Goal: Check status: Check status

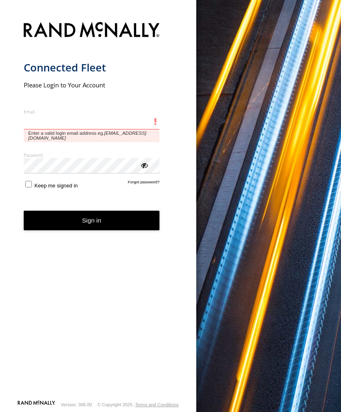
type input "**********"
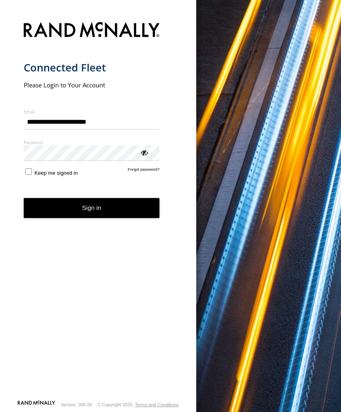
click at [92, 211] on button "Sign in" at bounding box center [92, 208] width 136 height 20
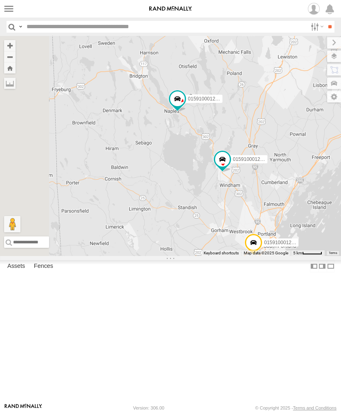
click at [13, 9] on label at bounding box center [9, 9] width 12 height 12
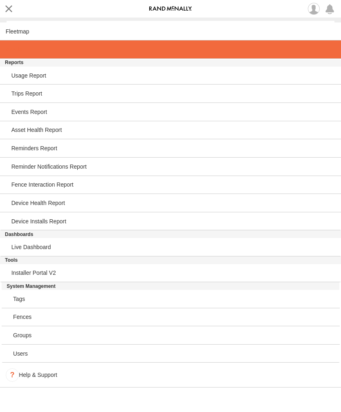
click at [13, 53] on span at bounding box center [14, 49] width 17 height 7
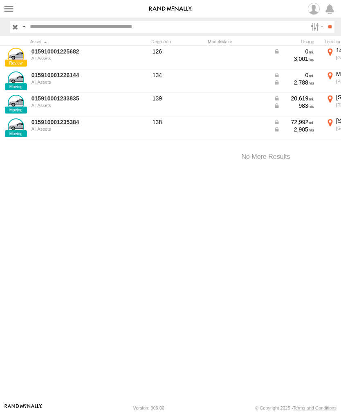
click at [58, 101] on link "015910001233835" at bounding box center [70, 98] width 79 height 7
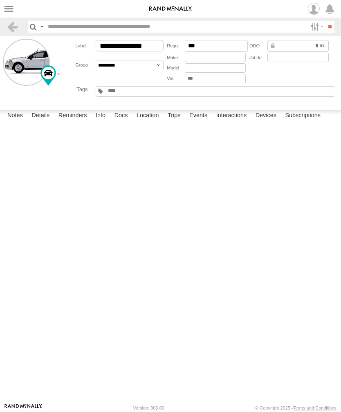
click at [199, 122] on label "Events" at bounding box center [198, 115] width 26 height 11
click at [11, 11] on label at bounding box center [9, 9] width 12 height 12
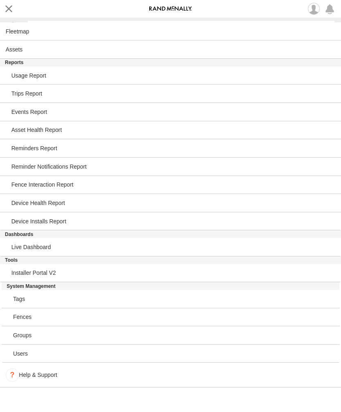
scroll to position [953, 0]
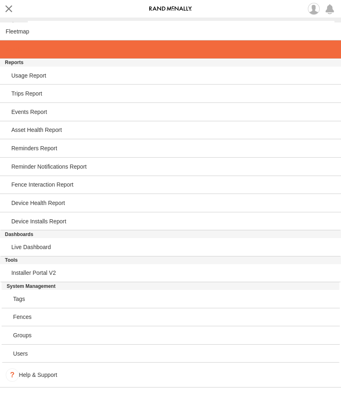
click at [20, 55] on link at bounding box center [170, 49] width 341 height 18
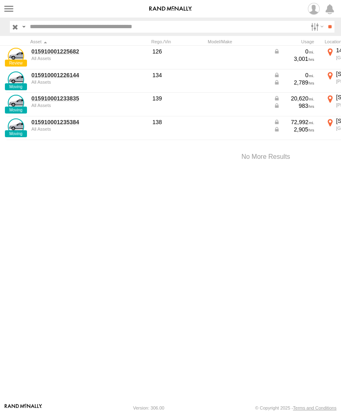
click at [62, 77] on link "015910001226144" at bounding box center [70, 75] width 79 height 7
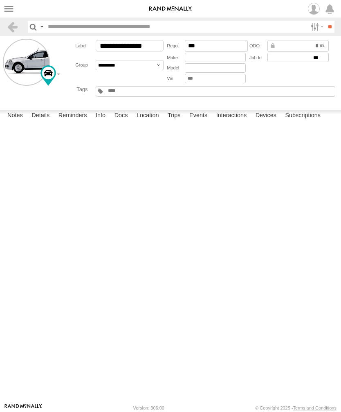
click at [203, 122] on label "Events" at bounding box center [198, 115] width 26 height 11
click at [11, 10] on label at bounding box center [9, 9] width 12 height 12
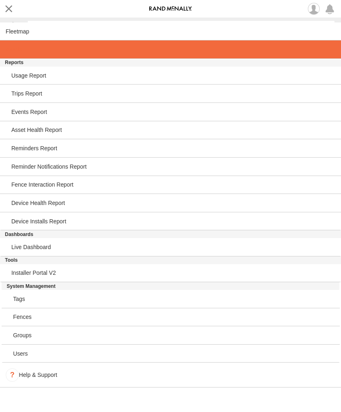
click at [21, 53] on span at bounding box center [14, 49] width 17 height 7
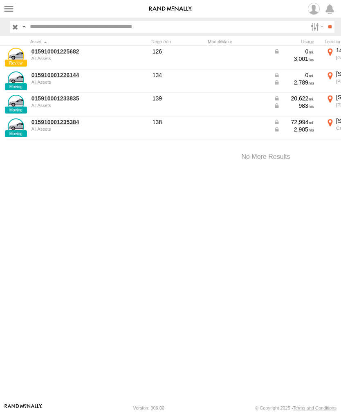
click at [56, 124] on link "015910001235384" at bounding box center [70, 121] width 79 height 7
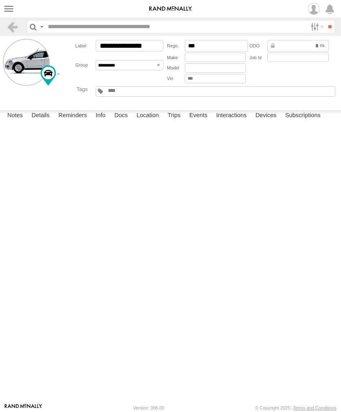
click at [204, 122] on label "Events" at bounding box center [198, 115] width 26 height 11
click at [14, 10] on label at bounding box center [9, 9] width 12 height 12
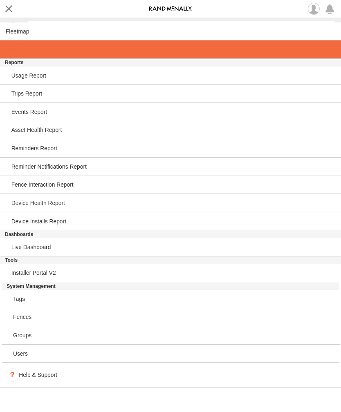
click at [21, 52] on span at bounding box center [14, 49] width 17 height 7
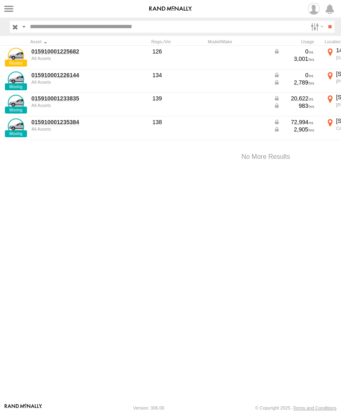
click at [59, 100] on link "015910001233835" at bounding box center [70, 98] width 79 height 7
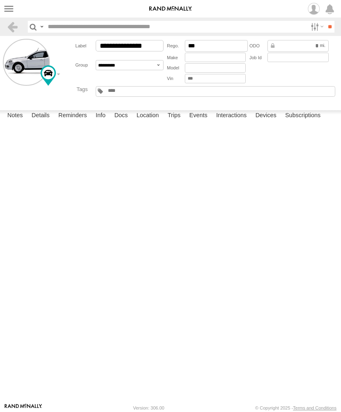
click at [202, 122] on label "Events" at bounding box center [198, 115] width 26 height 11
